Goal: Information Seeking & Learning: Find specific fact

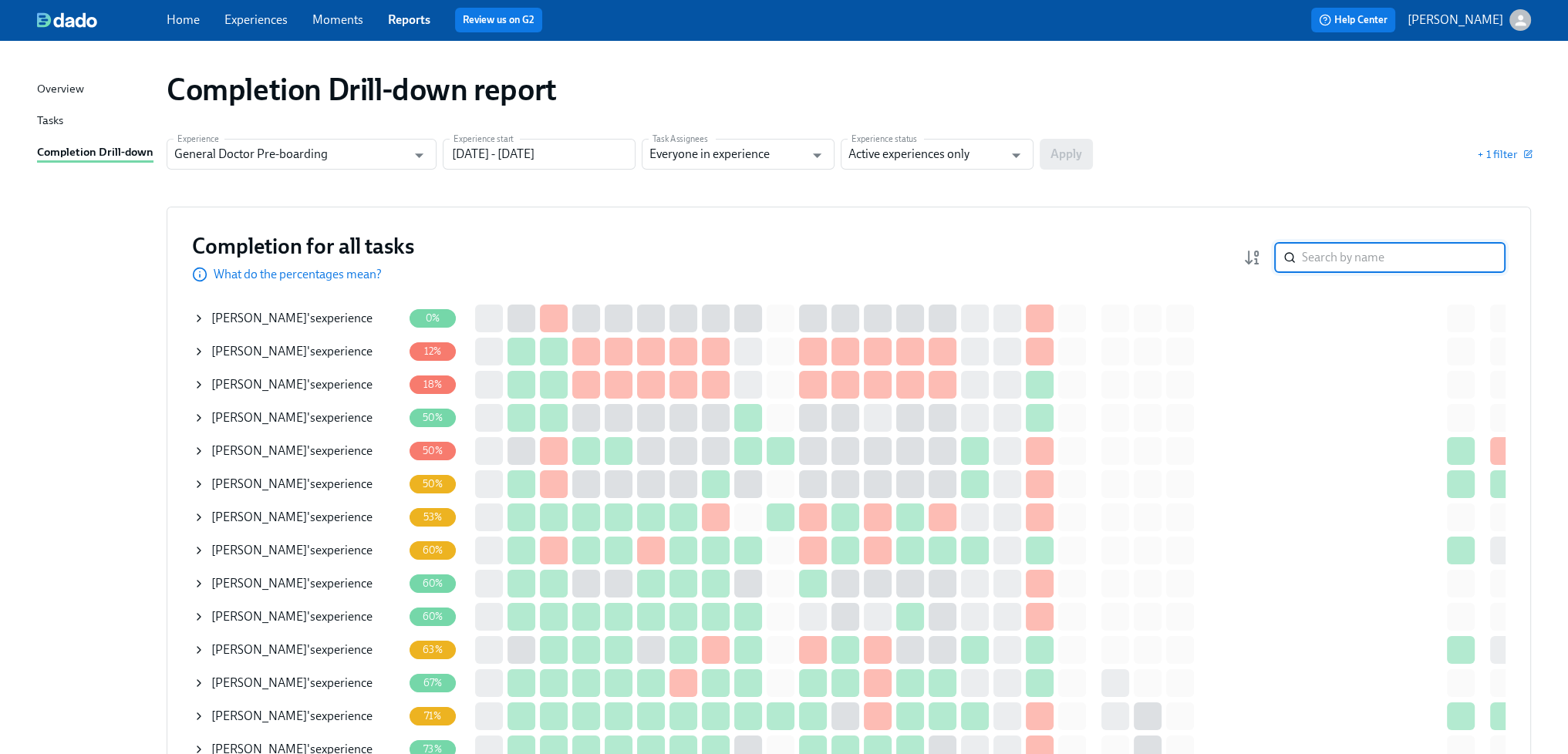
click at [1355, 261] on input "search" at bounding box center [1404, 257] width 204 height 31
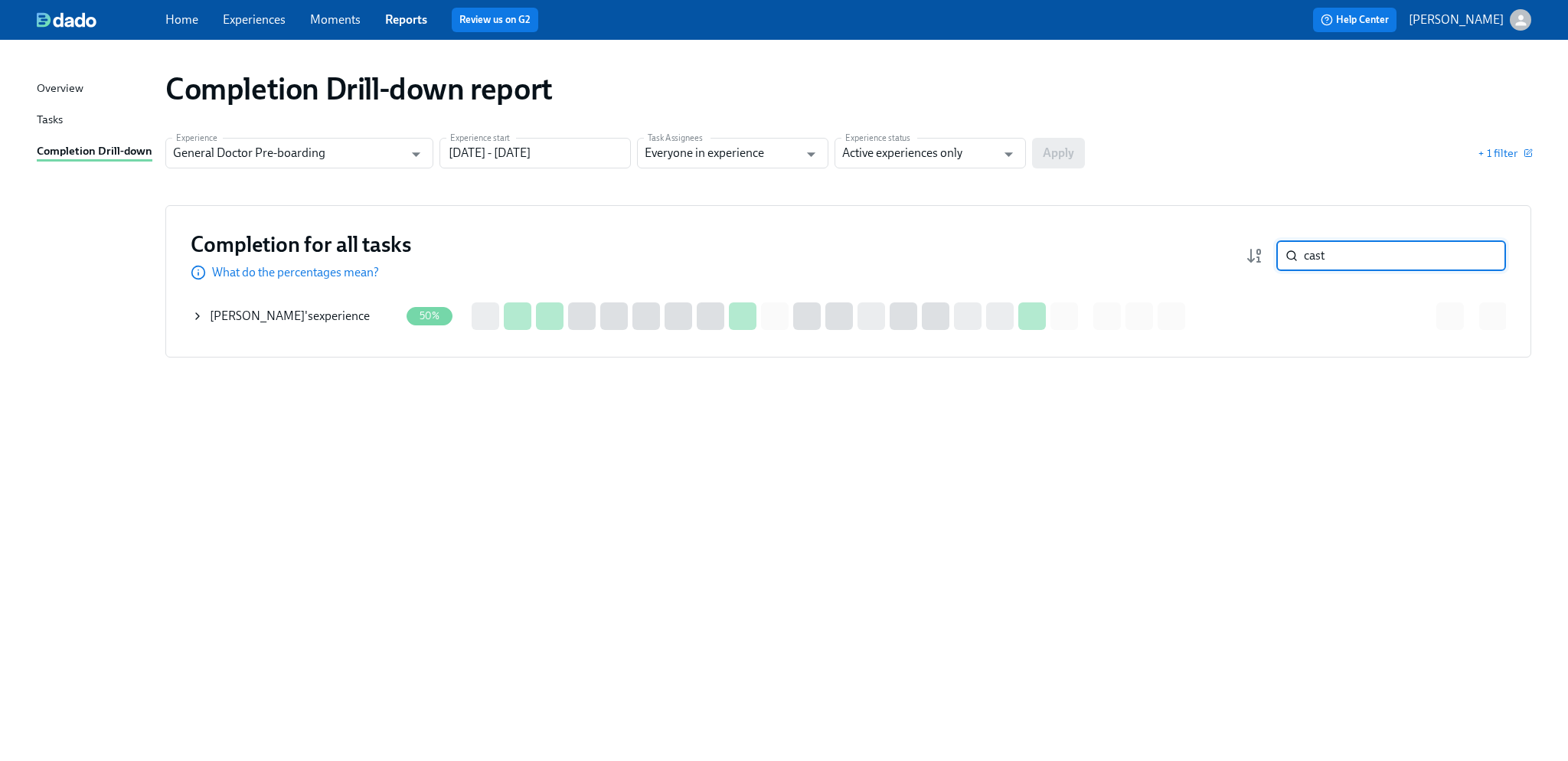
type input "cast"
click at [355, 317] on div "[PERSON_NAME] 's experience" at bounding box center [289, 316] width 160 height 17
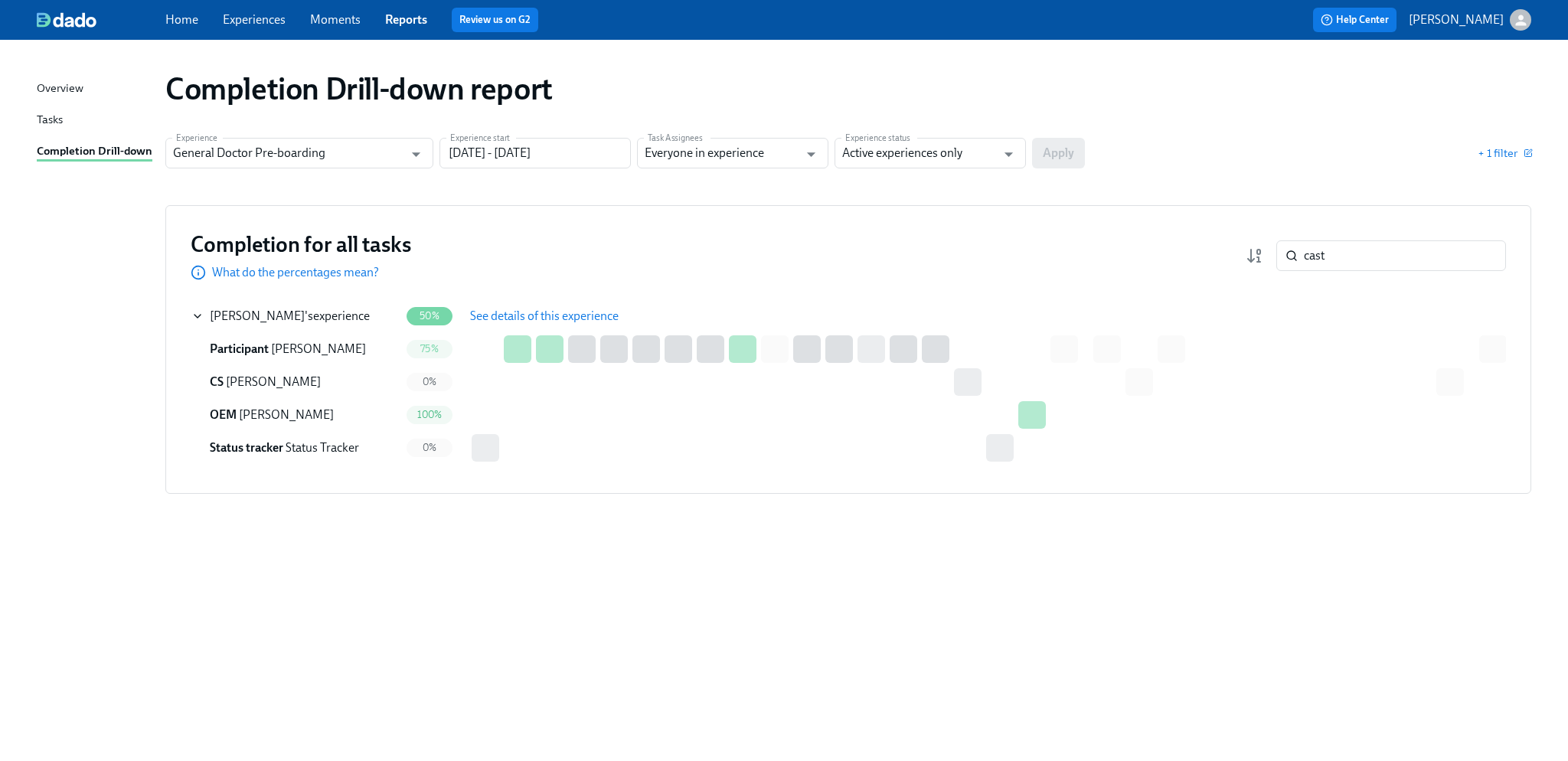
click at [490, 316] on span "See details of this experience" at bounding box center [544, 316] width 149 height 15
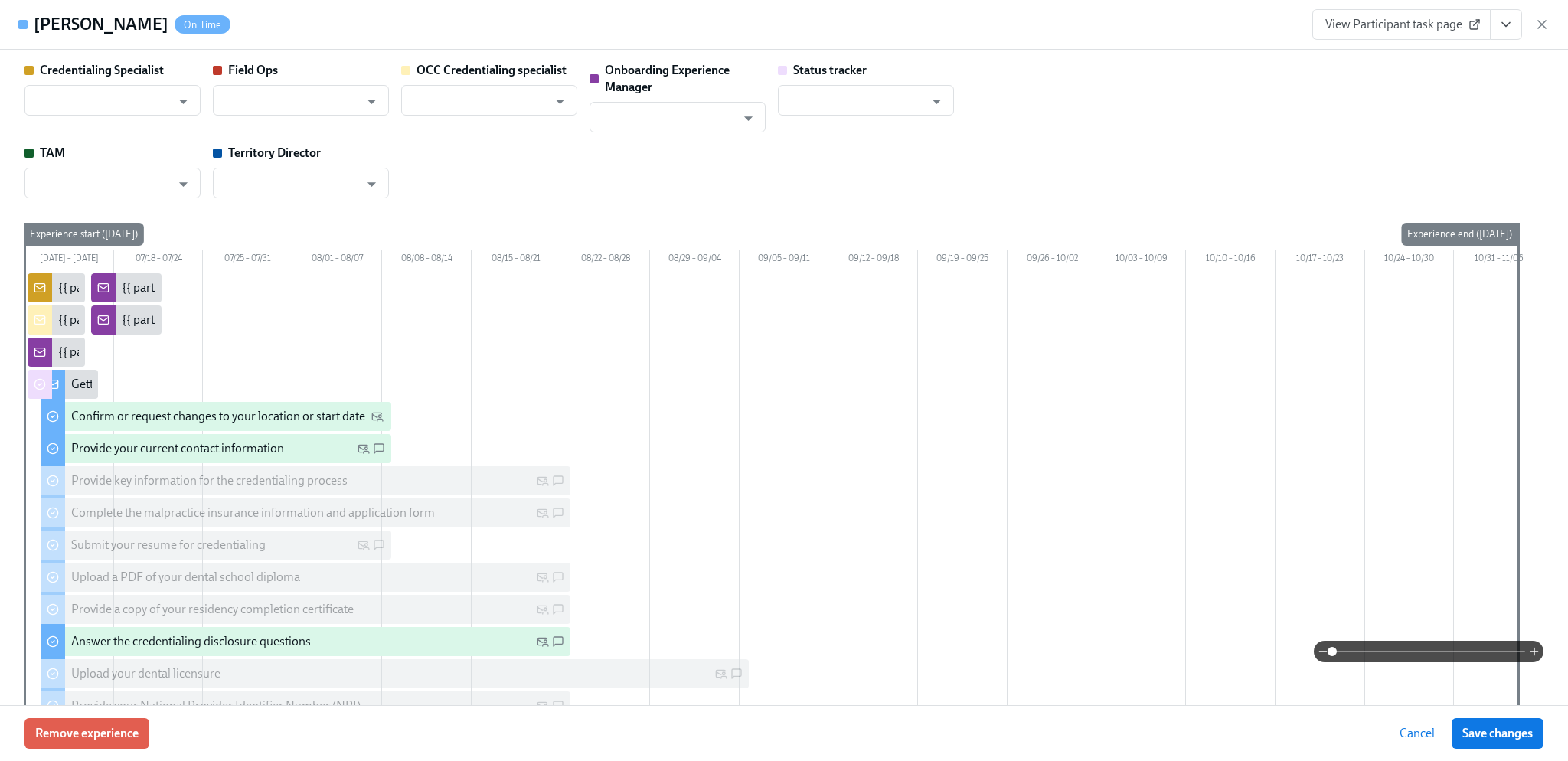
type input "[PERSON_NAME]"
type input "Status Tracker"
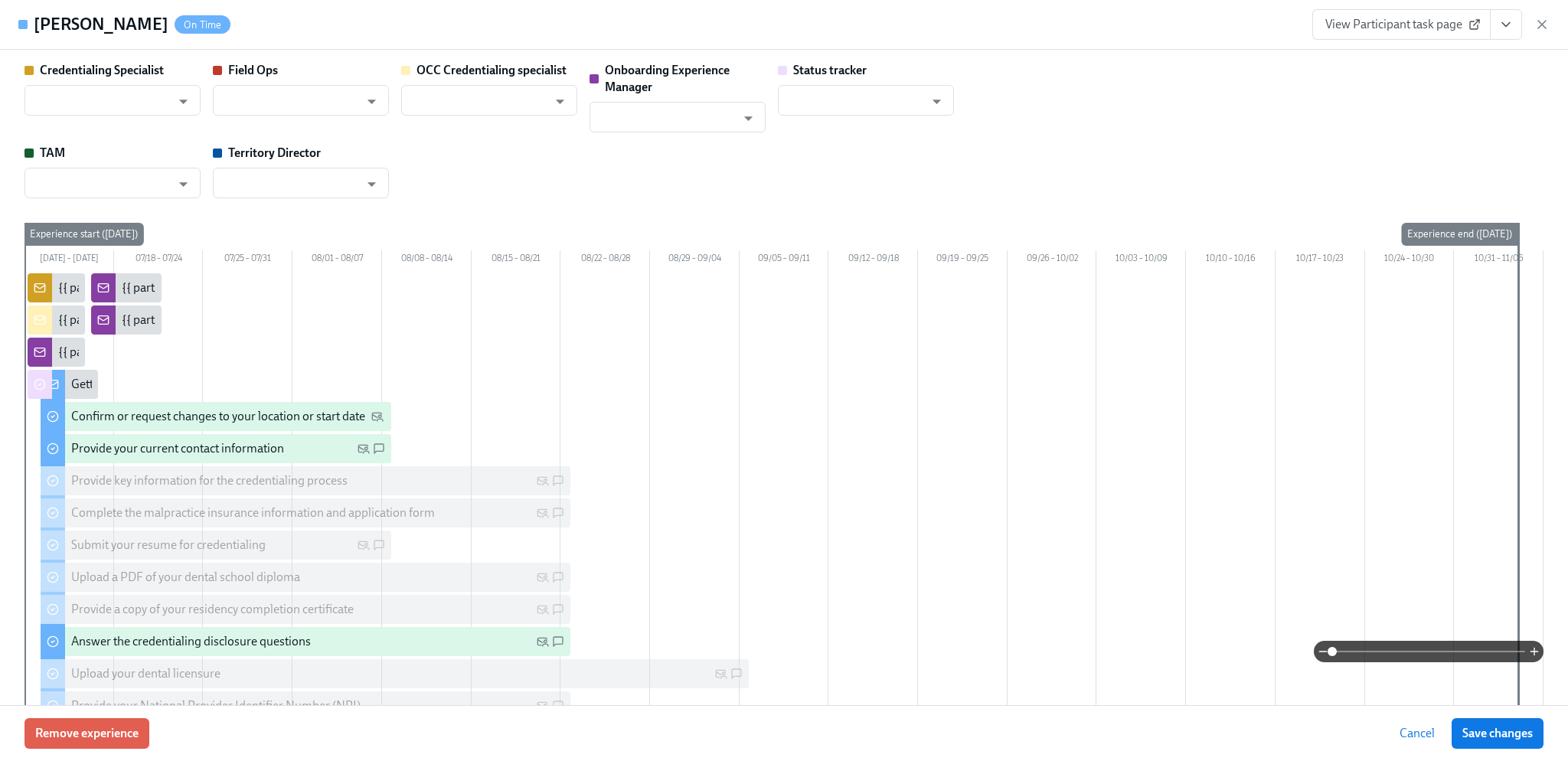
type input "[PERSON_NAME]"
type input "[PERSON_NAME][DEMOGRAPHIC_DATA]"
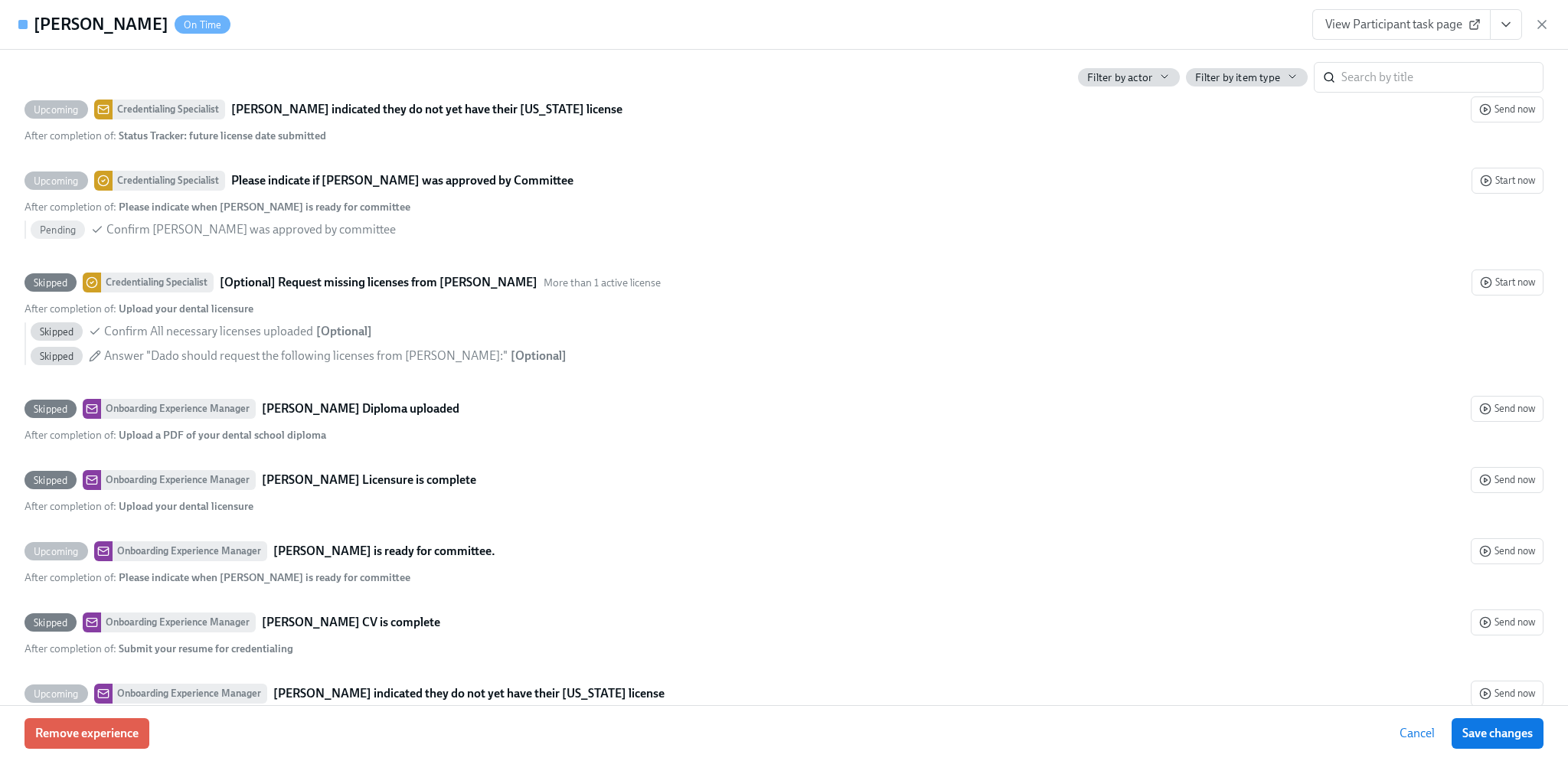
scroll to position [4315, 0]
